Goal: Transaction & Acquisition: Book appointment/travel/reservation

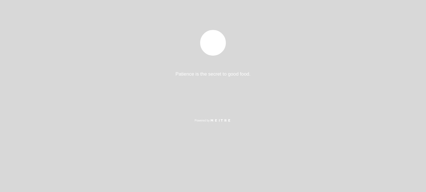
select select "pt"
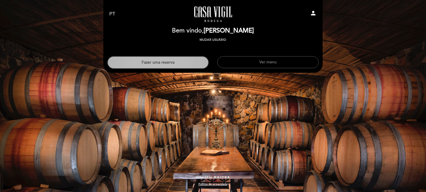
click at [168, 64] on button "Fazer uma reserva" at bounding box center [157, 62] width 101 height 13
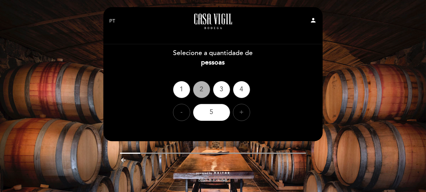
click at [203, 90] on div "2" at bounding box center [201, 89] width 17 height 17
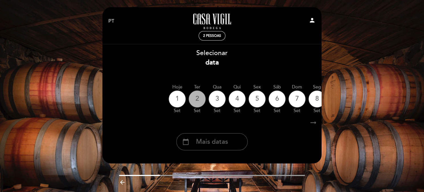
click at [195, 103] on div "2" at bounding box center [197, 98] width 17 height 17
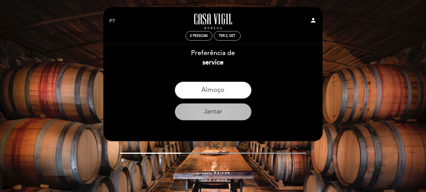
click at [228, 116] on button "Jantar" at bounding box center [213, 111] width 77 height 17
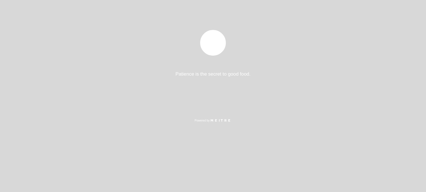
select select "pt"
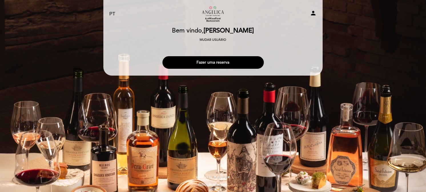
click at [246, 63] on button "Fazer uma reserva" at bounding box center [212, 62] width 101 height 13
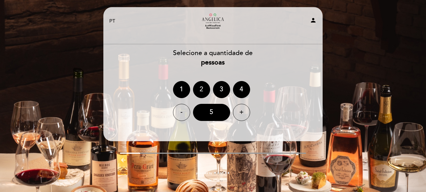
click at [205, 94] on div "2" at bounding box center [201, 89] width 17 height 17
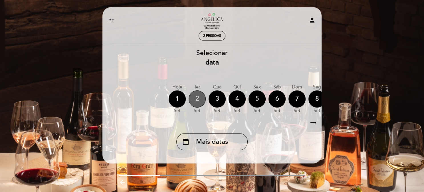
click at [200, 97] on div "2" at bounding box center [197, 98] width 17 height 17
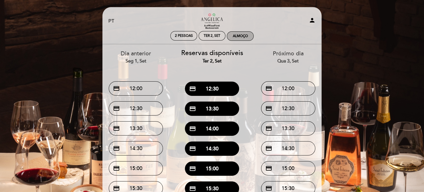
click at [240, 36] on div "Almoço" at bounding box center [240, 36] width 15 height 4
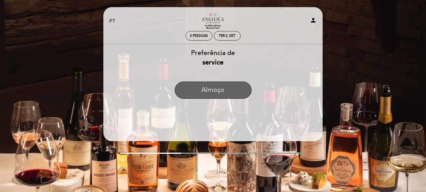
click at [220, 96] on button "Almoço" at bounding box center [213, 90] width 77 height 17
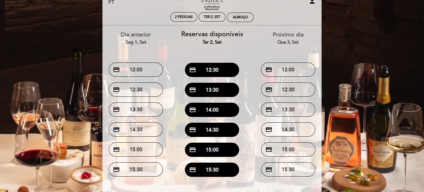
scroll to position [29, 0]
